Goal: Navigation & Orientation: Find specific page/section

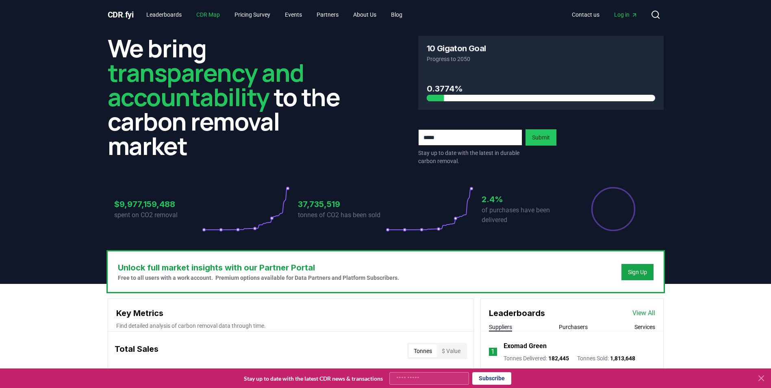
click at [202, 12] on link "CDR Map" at bounding box center [208, 14] width 37 height 15
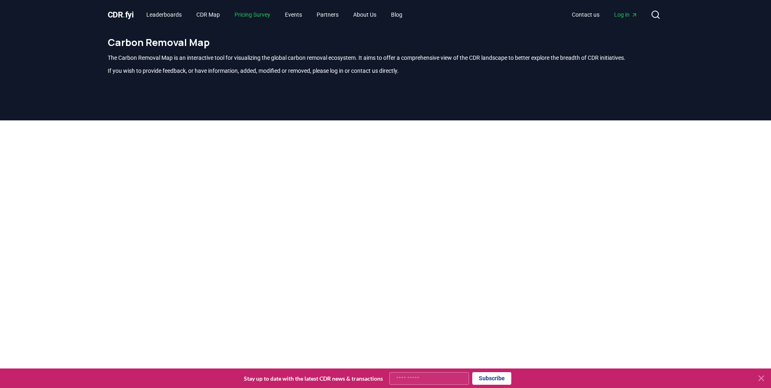
click at [255, 14] on link "Pricing Survey" at bounding box center [252, 14] width 49 height 15
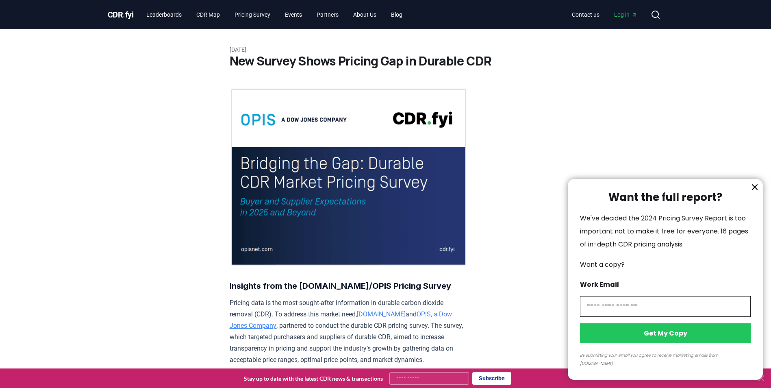
click at [260, 15] on div at bounding box center [385, 194] width 771 height 388
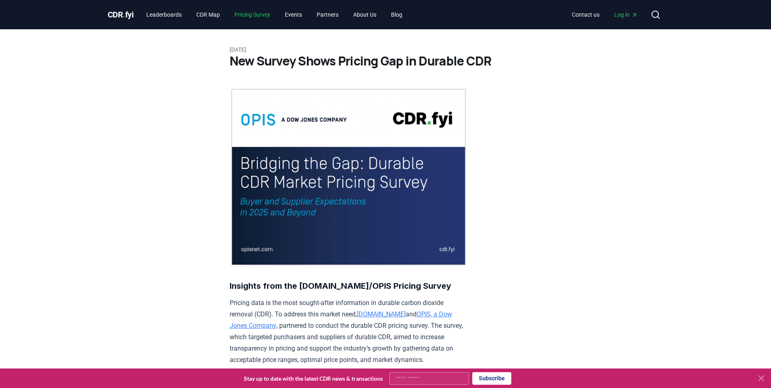
click at [264, 14] on link "Pricing Survey" at bounding box center [252, 14] width 49 height 15
click at [209, 14] on link "CDR Map" at bounding box center [208, 14] width 37 height 15
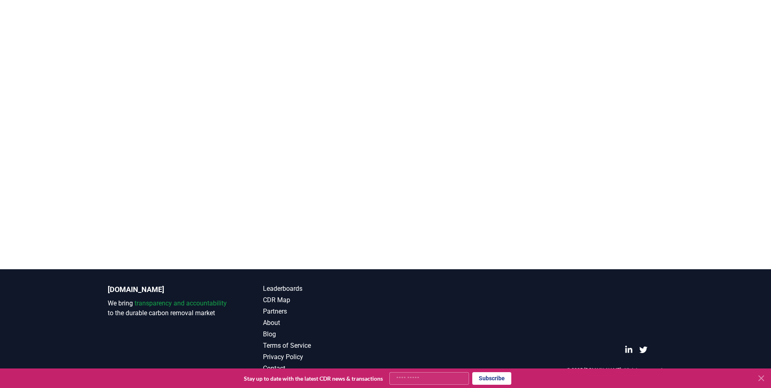
scroll to position [171, 0]
